Goal: Browse casually: Explore the website without a specific task or goal

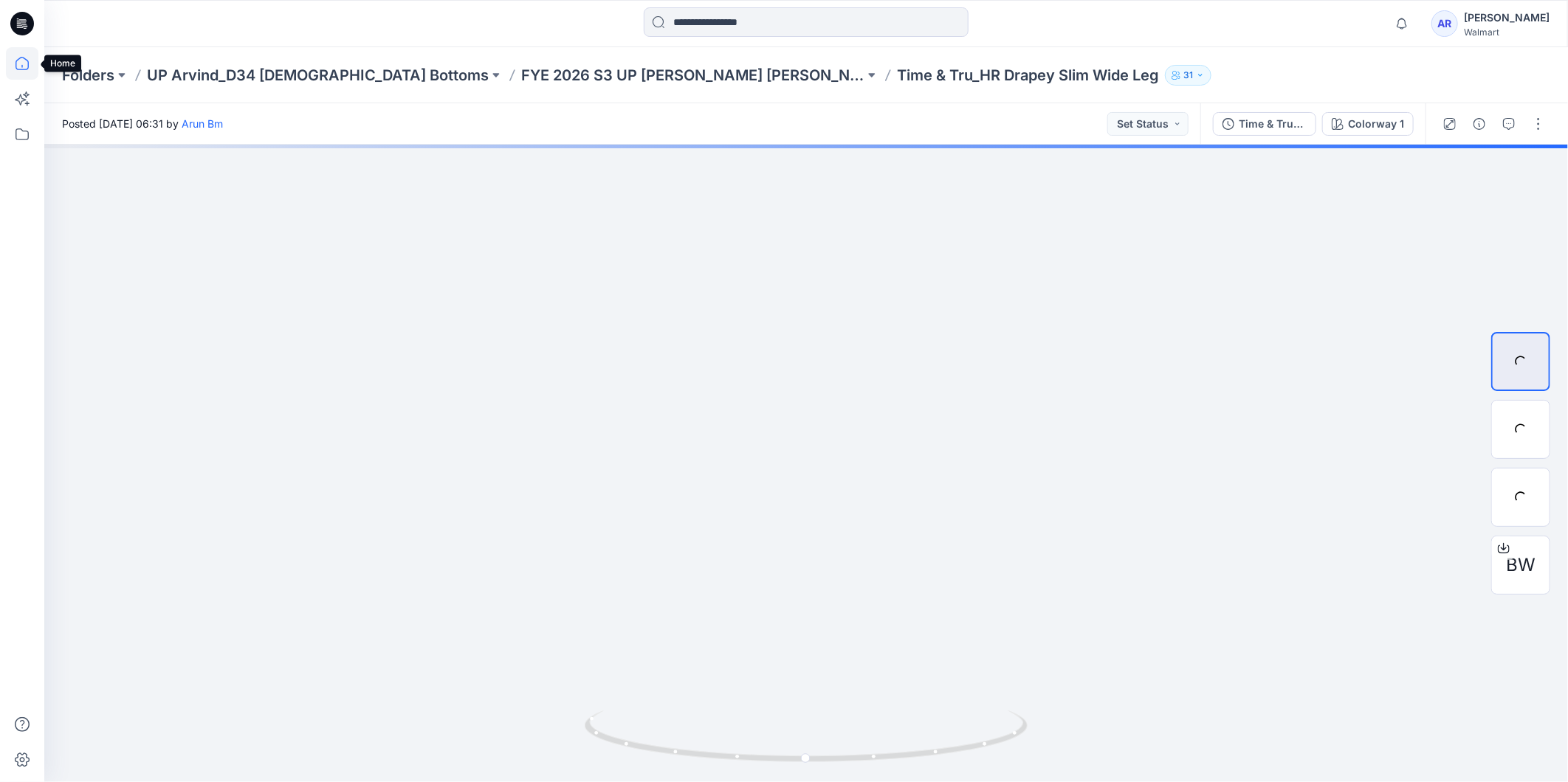
drag, startPoint x: 21, startPoint y: 64, endPoint x: 33, endPoint y: 70, distance: 13.4
click at [21, 64] on icon at bounding box center [21, 63] width 32 height 32
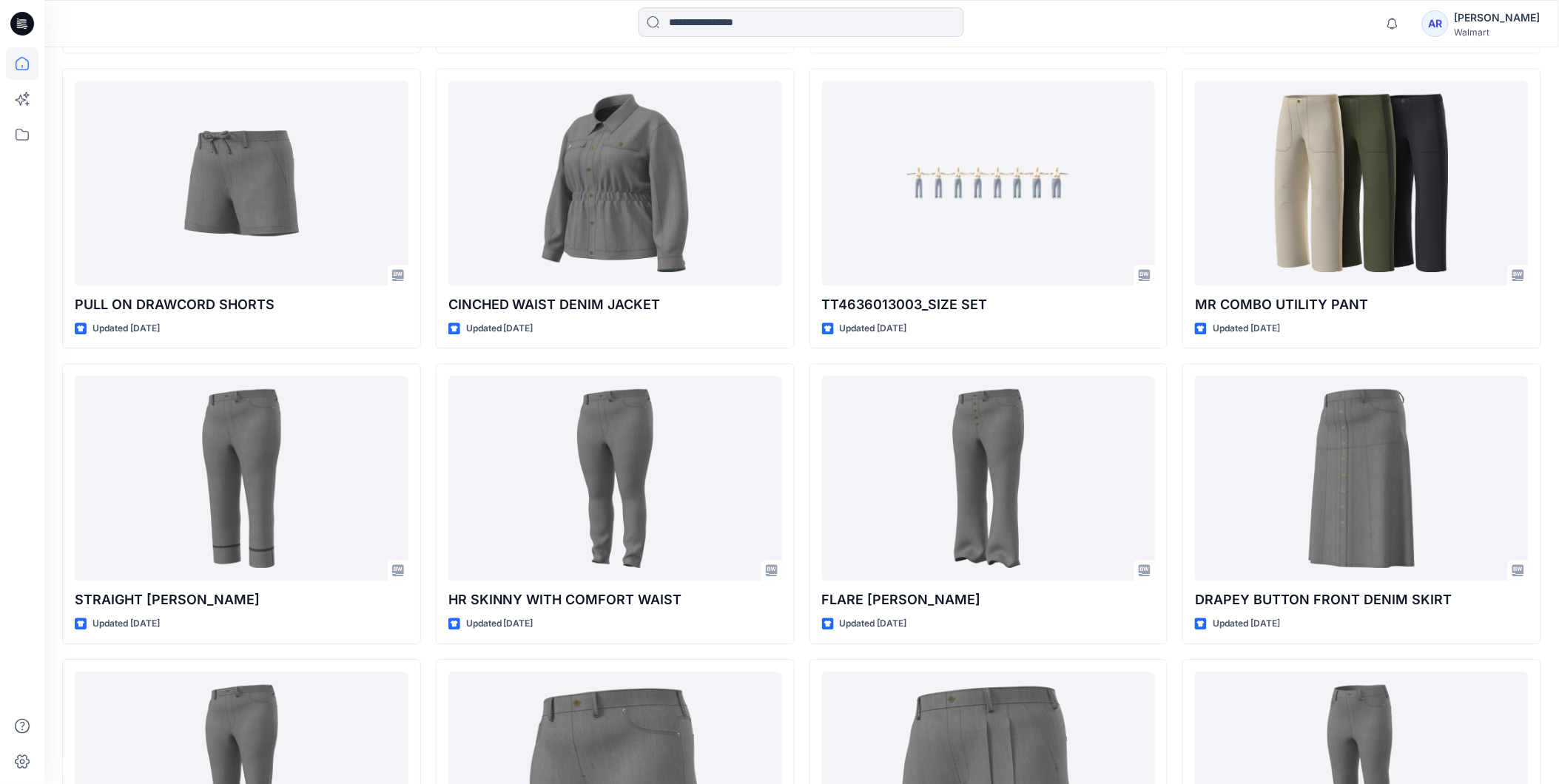
scroll to position [1241, 0]
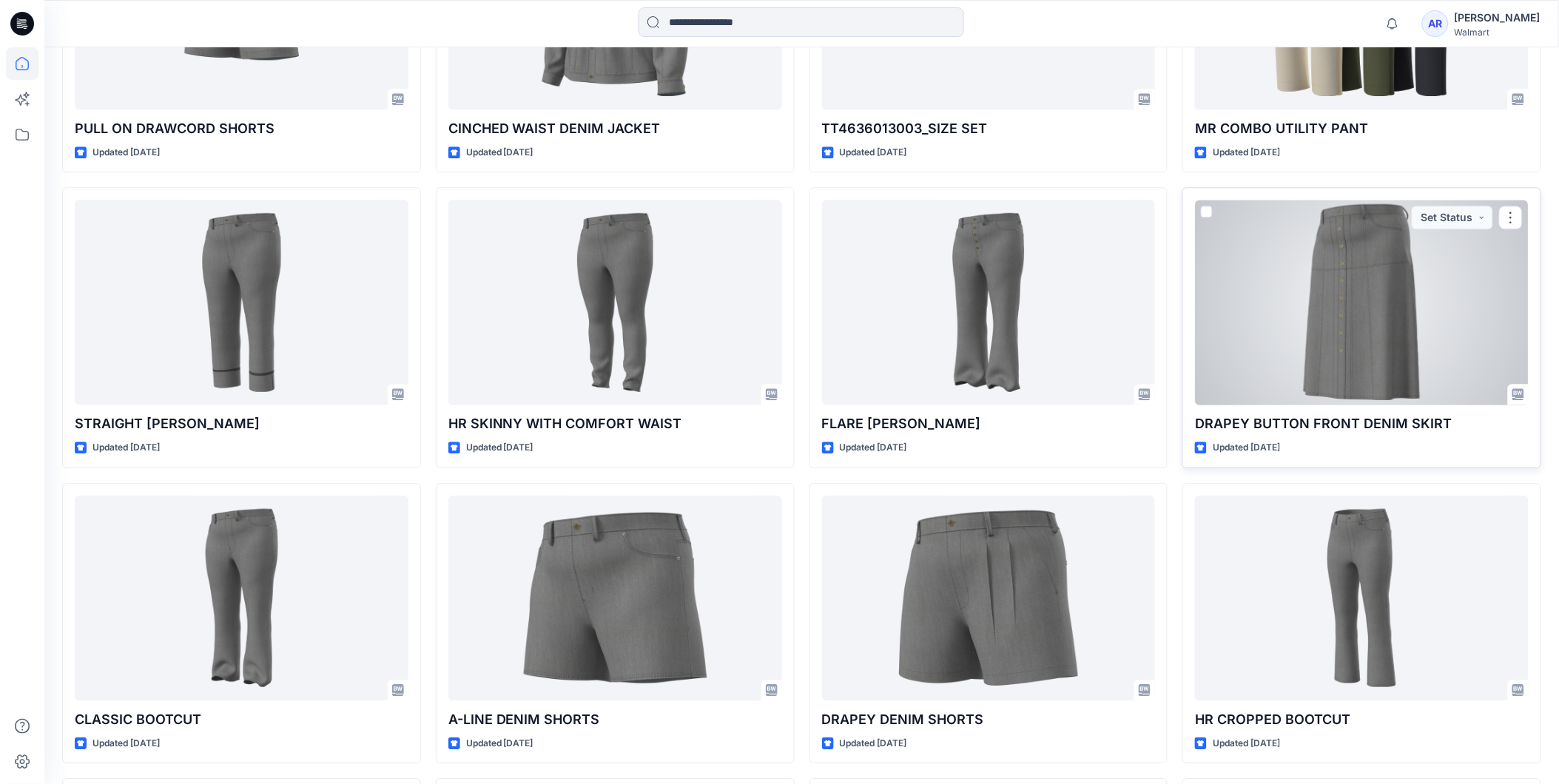
click at [1413, 311] on div at bounding box center [1362, 302] width 333 height 205
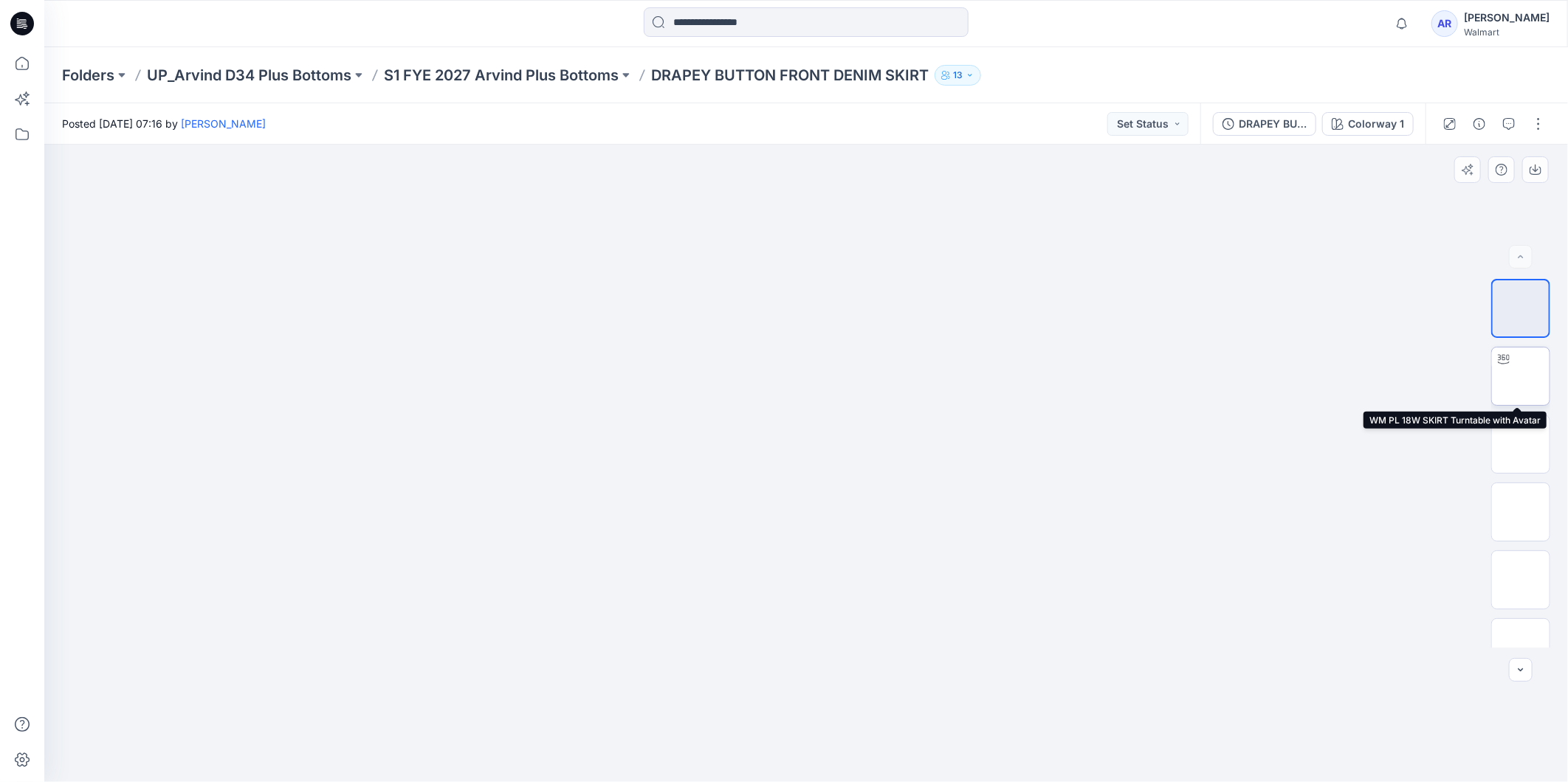
click at [1521, 376] on img at bounding box center [1521, 376] width 0 height 0
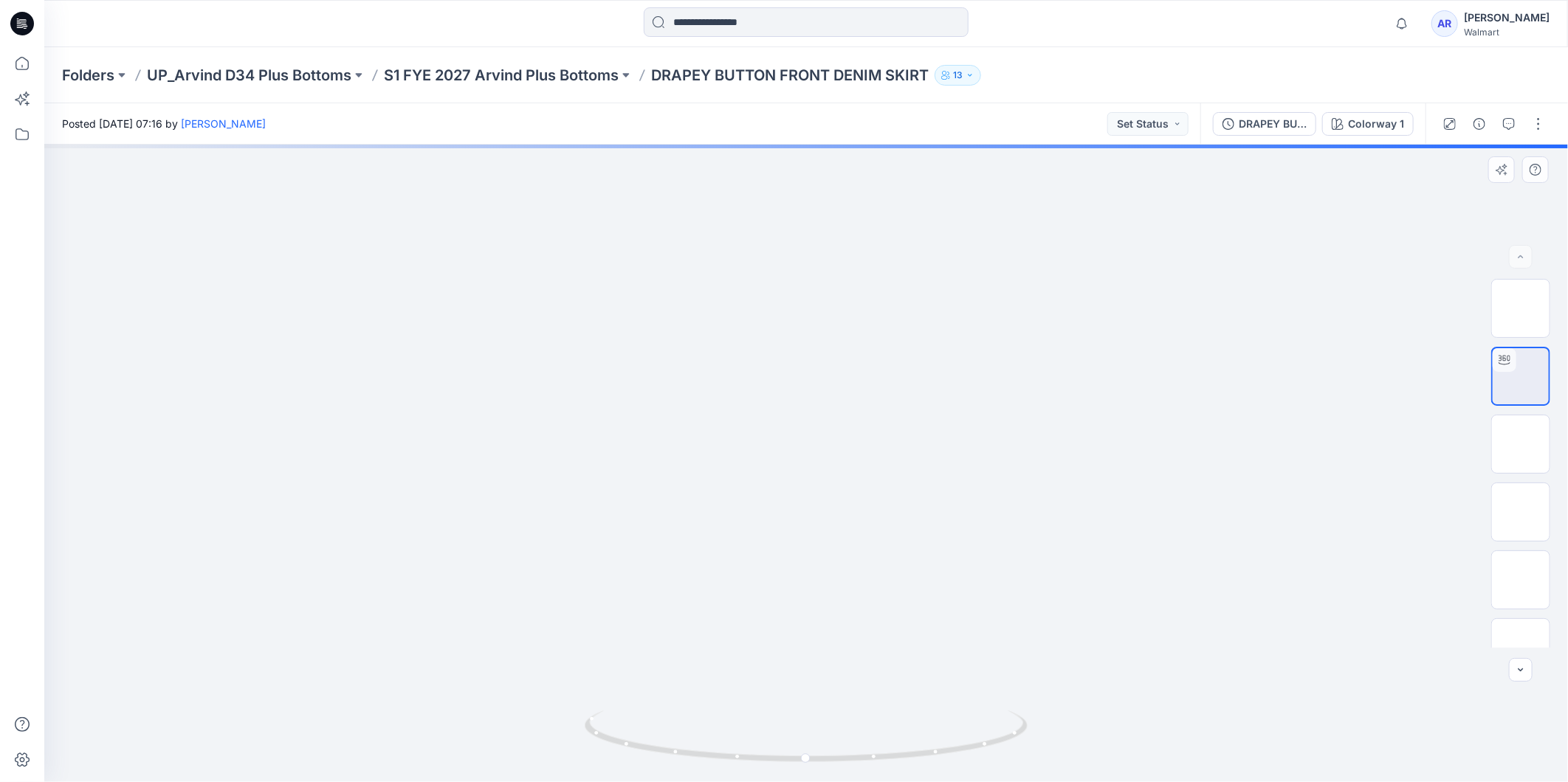
drag, startPoint x: 884, startPoint y: 511, endPoint x: 888, endPoint y: 406, distance: 105.1
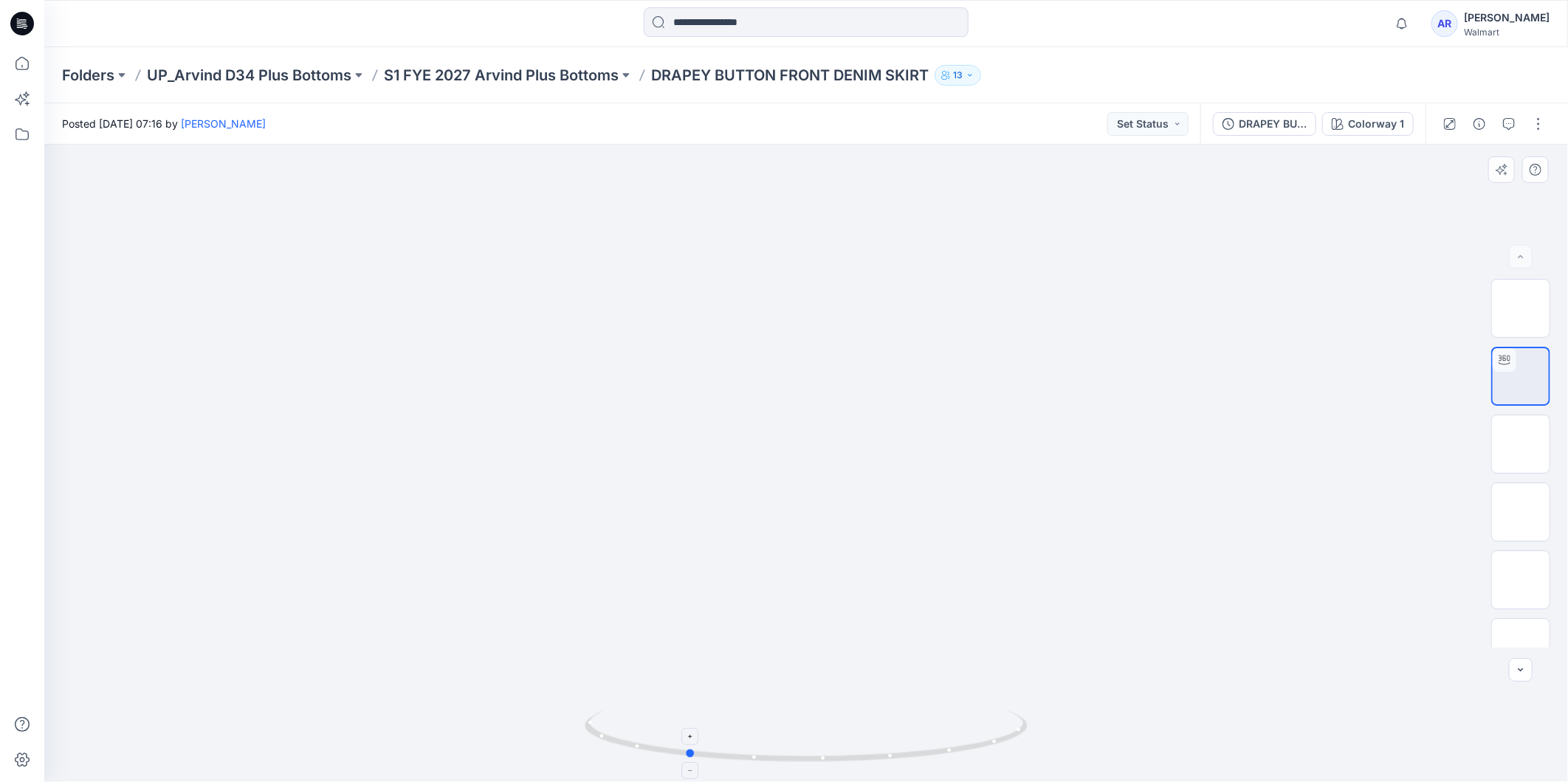
drag, startPoint x: 994, startPoint y: 743, endPoint x: 875, endPoint y: 761, distance: 120.4
click at [875, 761] on icon at bounding box center [808, 738] width 446 height 55
drag, startPoint x: 980, startPoint y: 752, endPoint x: 680, endPoint y: 766, distance: 300.3
click at [680, 766] on div at bounding box center [806, 746] width 443 height 74
drag, startPoint x: 990, startPoint y: 662, endPoint x: 975, endPoint y: 624, distance: 40.9
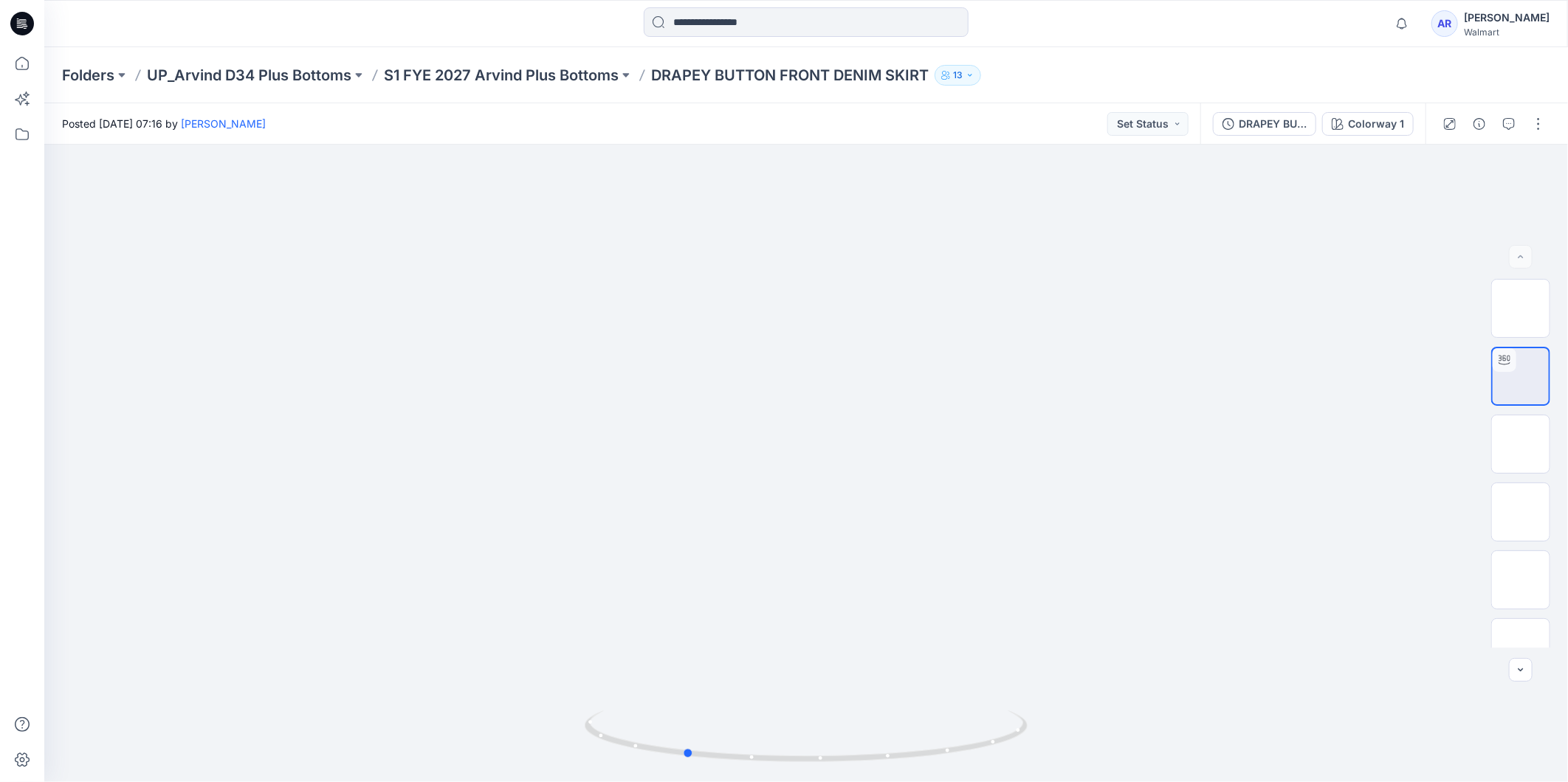
drag, startPoint x: 892, startPoint y: 759, endPoint x: 746, endPoint y: 784, distance: 148.1
click at [746, 781] on html "Notifications Mark all as read View all notifications AR Aman Rathore Walmart F…" at bounding box center [784, 391] width 1568 height 782
